Goal: Check status: Check status

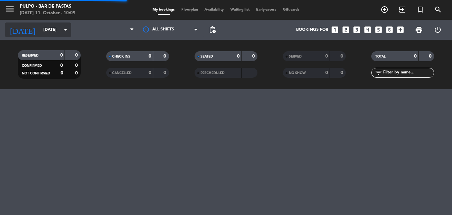
click at [40, 28] on input "[DATE]" at bounding box center [68, 29] width 56 height 11
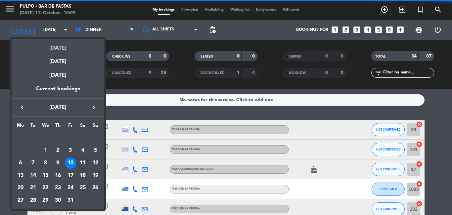
click at [57, 45] on div "[DATE]" at bounding box center [58, 46] width 93 height 14
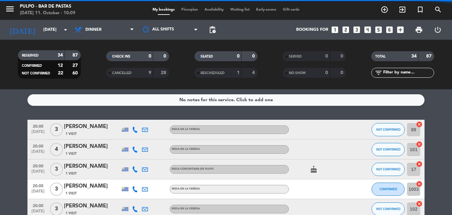
type input "[DATE]"
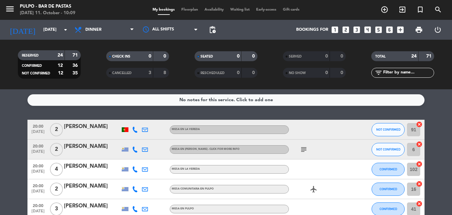
click at [123, 128] on div at bounding box center [125, 129] width 7 height 5
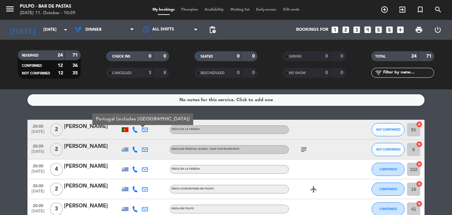
click at [123, 128] on div at bounding box center [125, 129] width 7 height 5
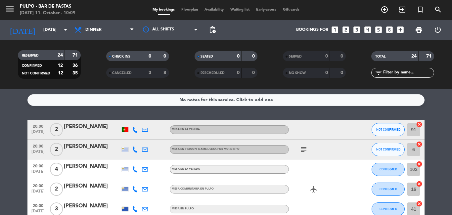
click at [123, 128] on div at bounding box center [125, 129] width 7 height 5
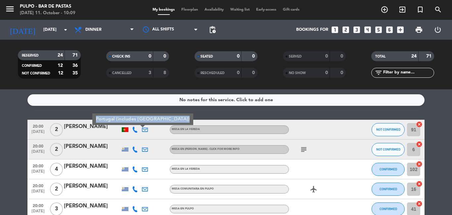
click at [123, 128] on div at bounding box center [125, 129] width 7 height 5
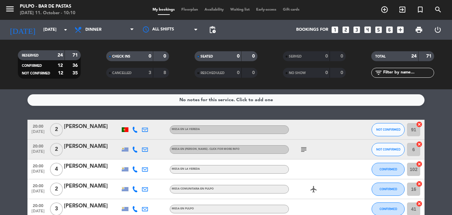
scroll to position [18, 0]
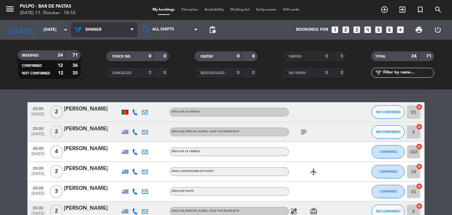
click at [112, 32] on span "Dinner" at bounding box center [104, 30] width 66 height 15
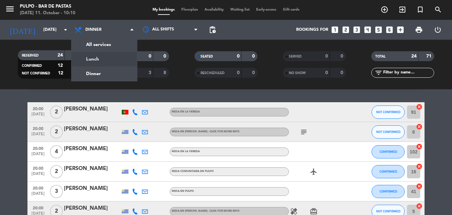
click at [112, 56] on div "menu Pulpo - Bar de Pastas [DATE] 11. October - 10:10 My bookings Floorplan Ava…" at bounding box center [226, 44] width 452 height 89
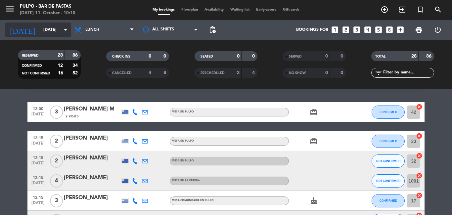
click at [61, 31] on input "[DATE]" at bounding box center [68, 29] width 56 height 11
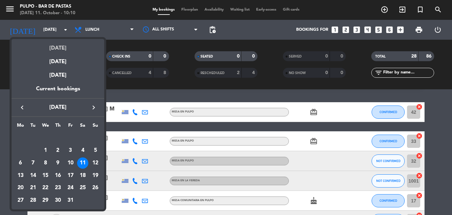
click at [59, 45] on div "[DATE]" at bounding box center [58, 46] width 93 height 14
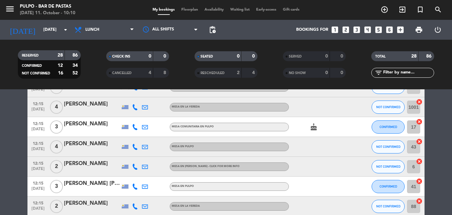
scroll to position [0, 0]
